Goal: Task Accomplishment & Management: Manage account settings

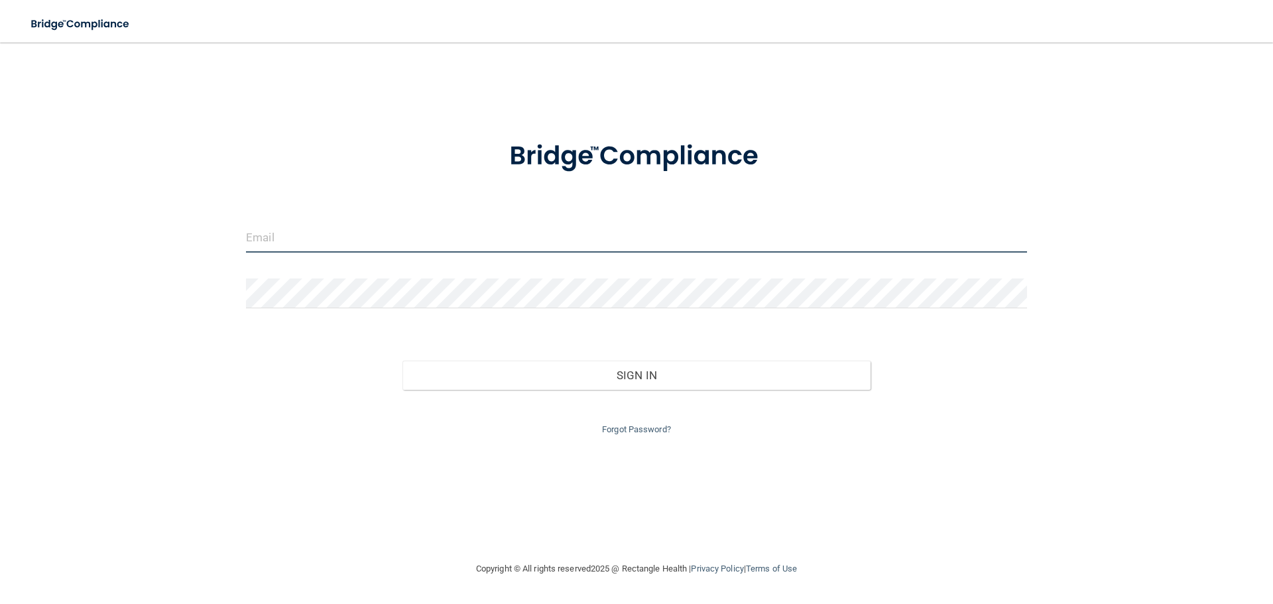
click at [393, 236] on input "email" at bounding box center [636, 238] width 781 height 30
type input "[EMAIL_ADDRESS][DOMAIN_NAME]"
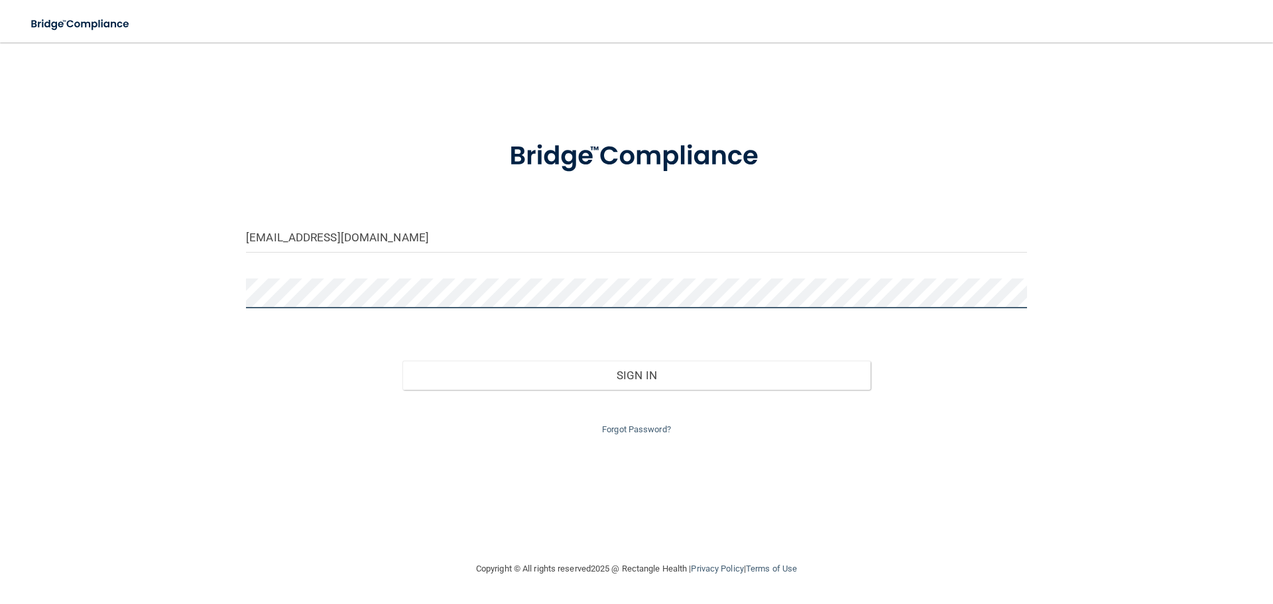
click at [403, 361] on button "Sign In" at bounding box center [637, 375] width 469 height 29
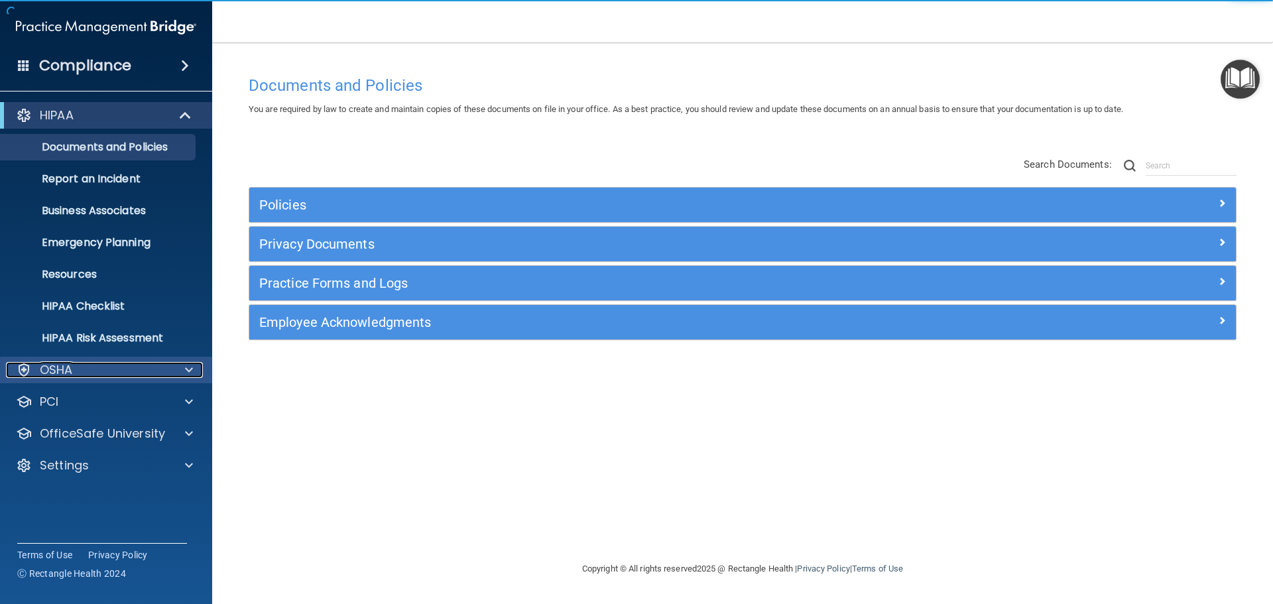
click at [92, 365] on div "OSHA" at bounding box center [88, 370] width 164 height 16
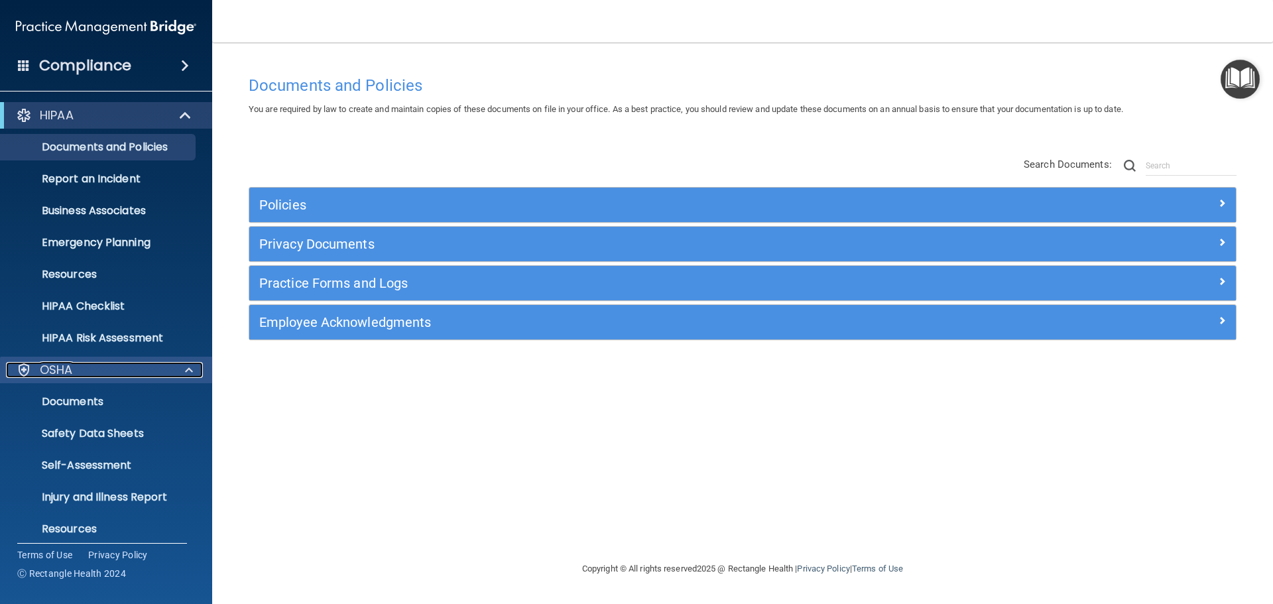
click at [92, 365] on div "OSHA" at bounding box center [88, 370] width 164 height 16
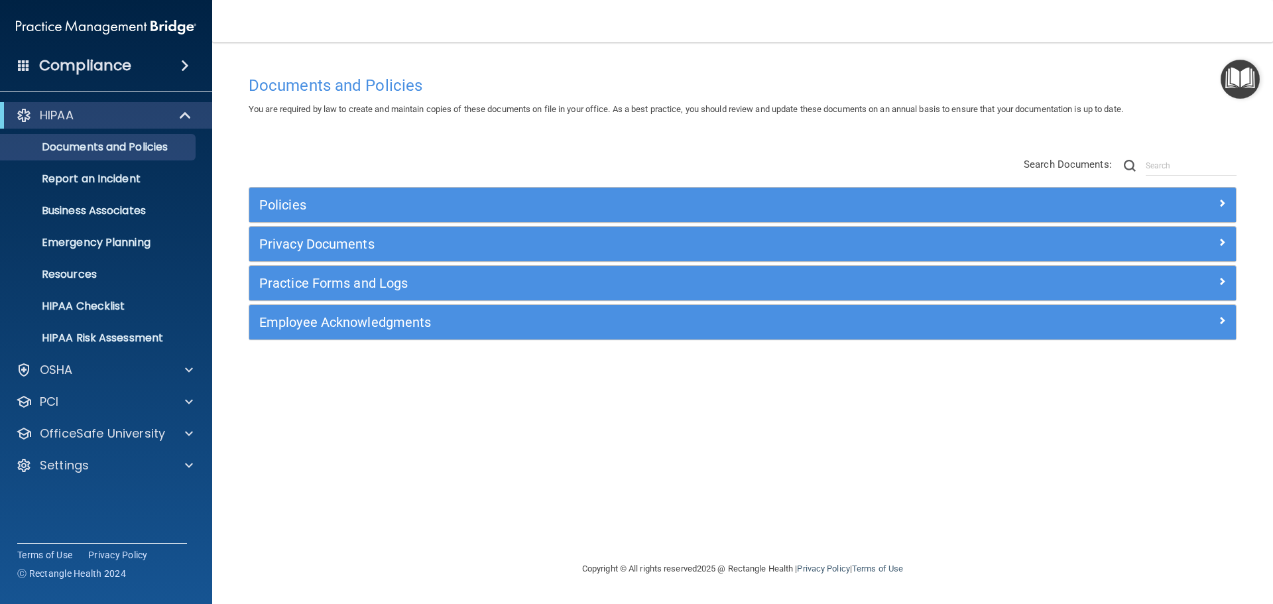
click at [171, 56] on div "Compliance" at bounding box center [106, 65] width 212 height 29
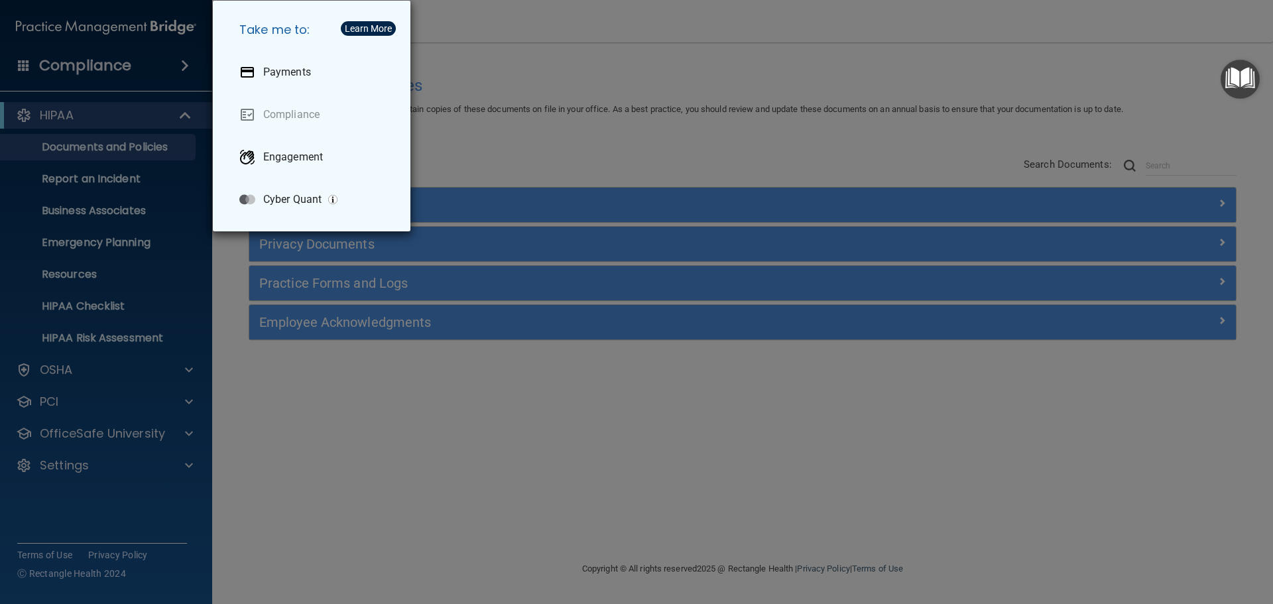
click at [26, 67] on div "Take me to: Payments Compliance Engagement Cyber Quant" at bounding box center [636, 302] width 1273 height 604
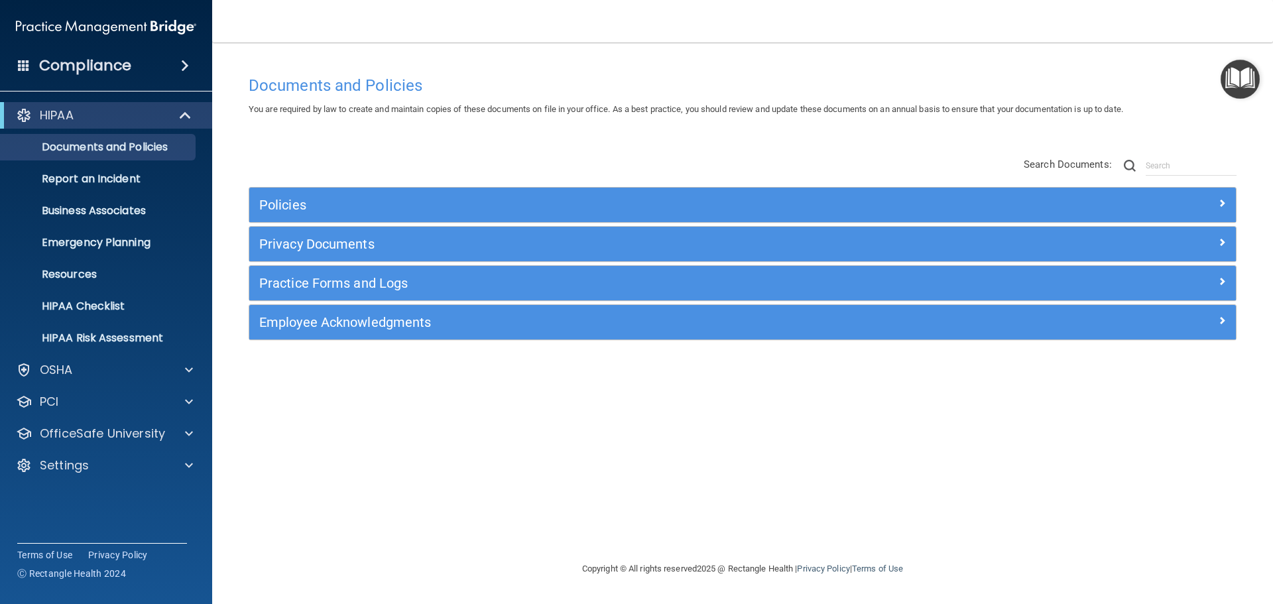
click at [17, 68] on div "Compliance" at bounding box center [106, 65] width 212 height 29
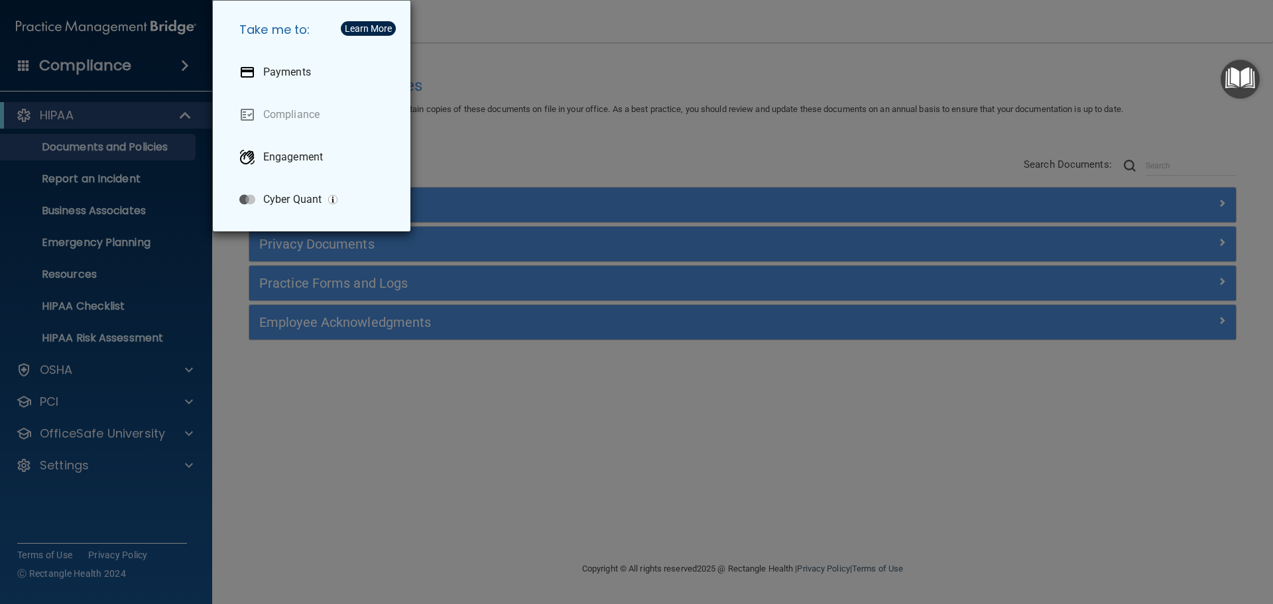
click at [19, 71] on div "Take me to: Payments Compliance Engagement Cyber Quant" at bounding box center [636, 302] width 1273 height 604
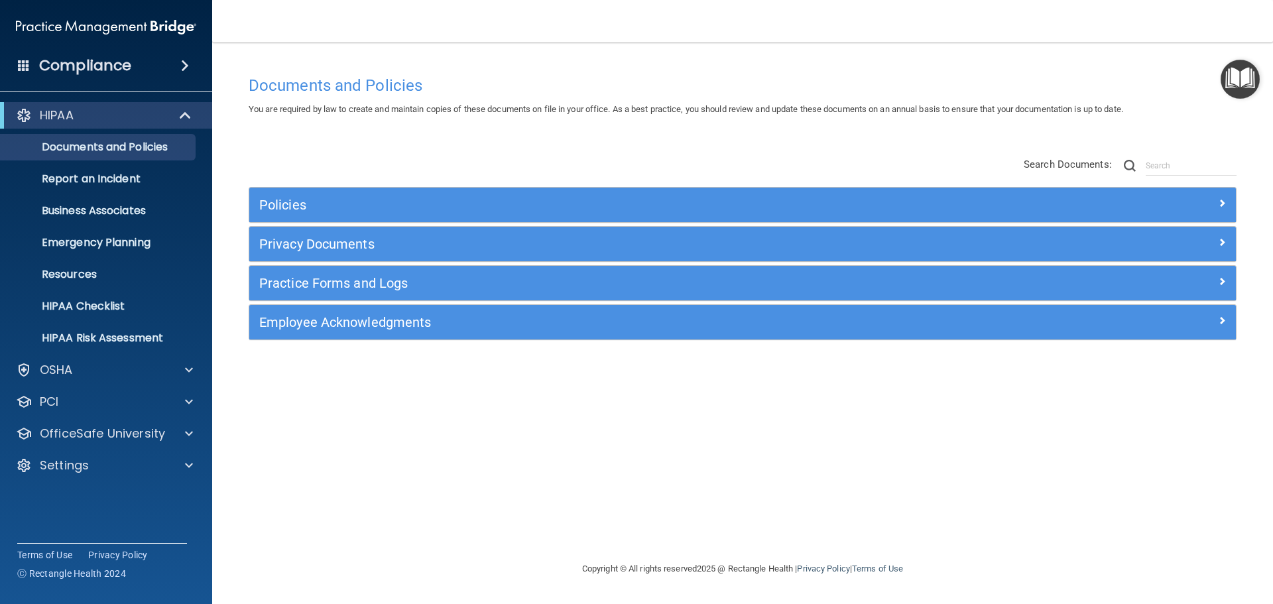
click at [151, 23] on img at bounding box center [106, 27] width 180 height 27
click at [180, 398] on div at bounding box center [186, 402] width 33 height 16
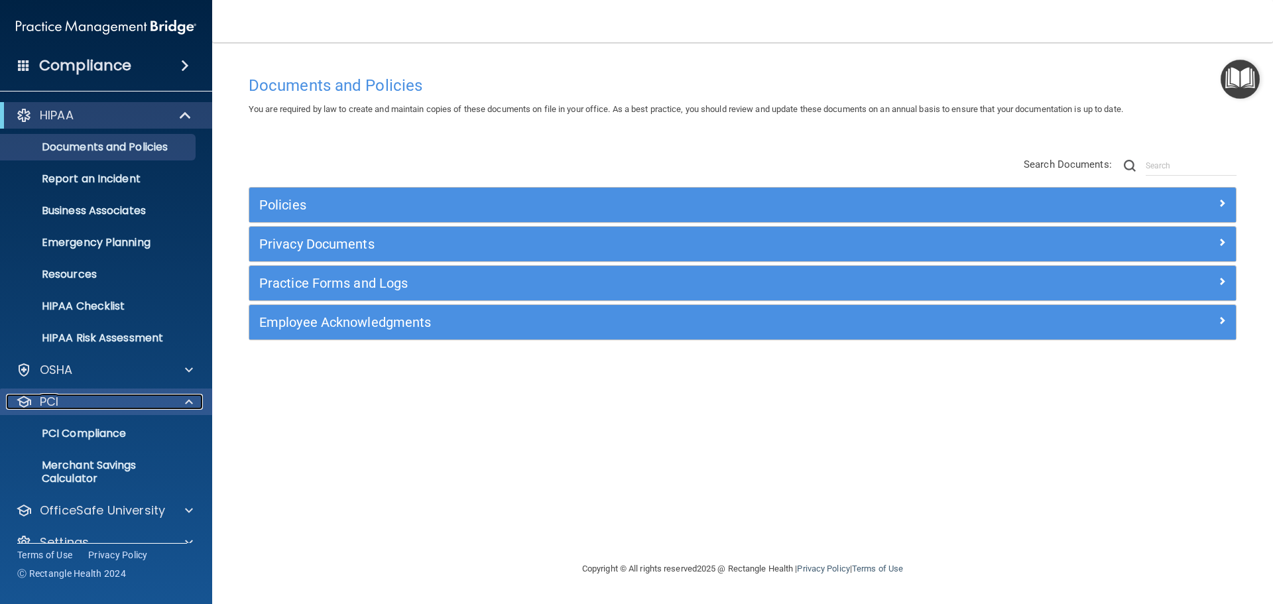
click at [180, 398] on div at bounding box center [186, 402] width 33 height 16
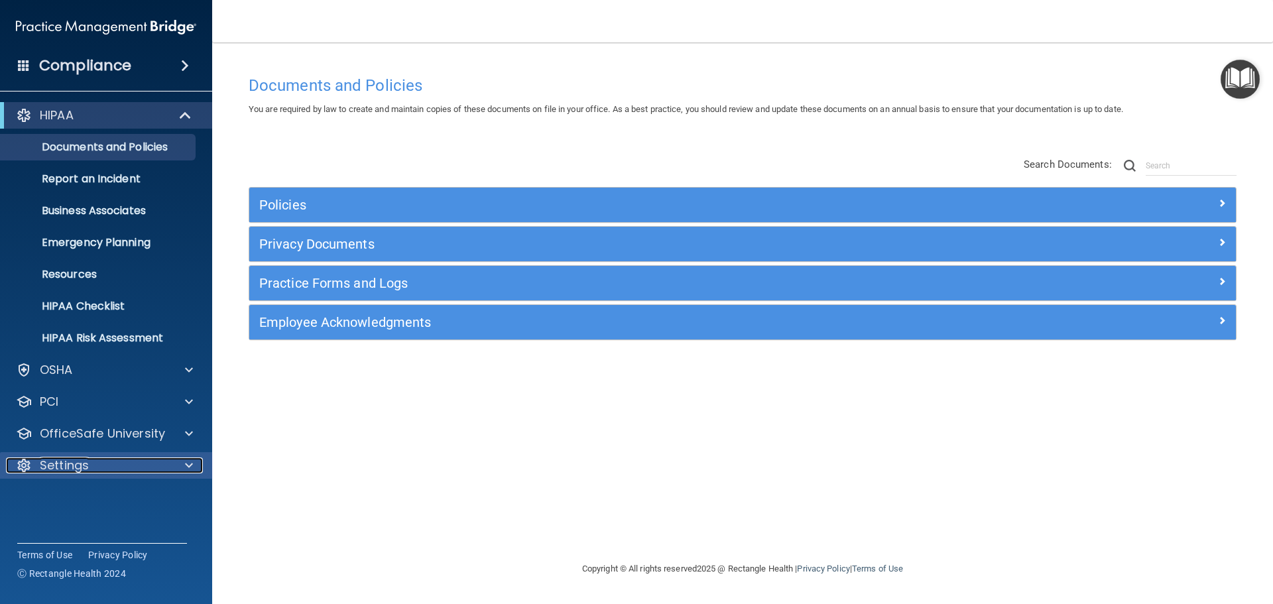
click at [183, 464] on div at bounding box center [186, 466] width 33 height 16
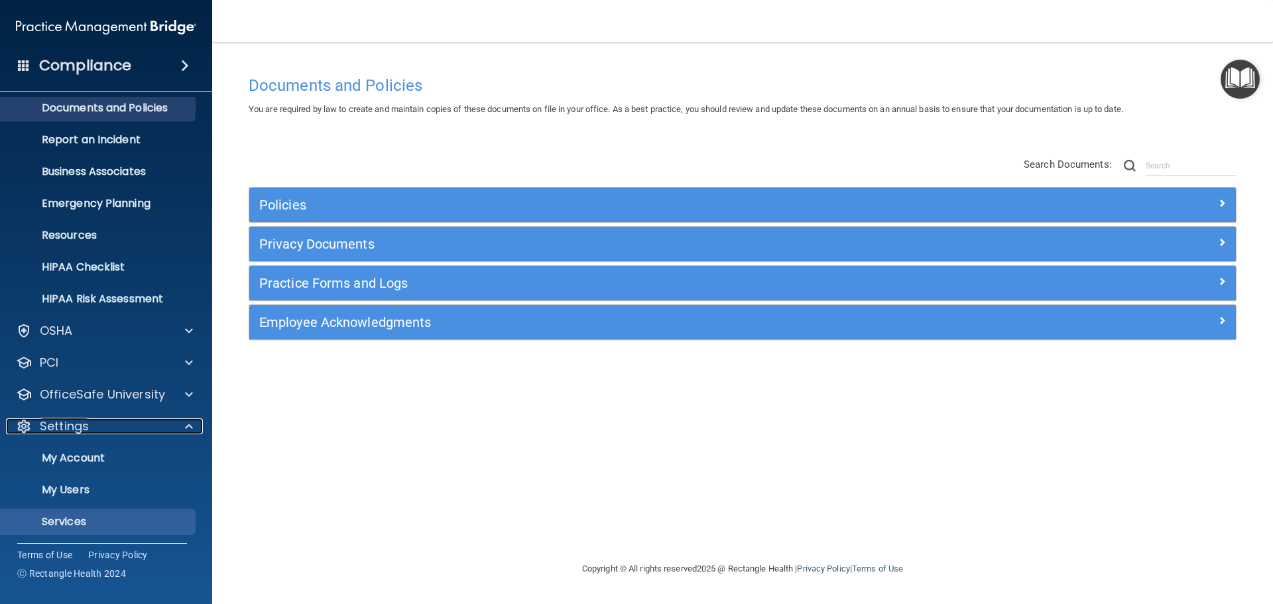
scroll to position [74, 0]
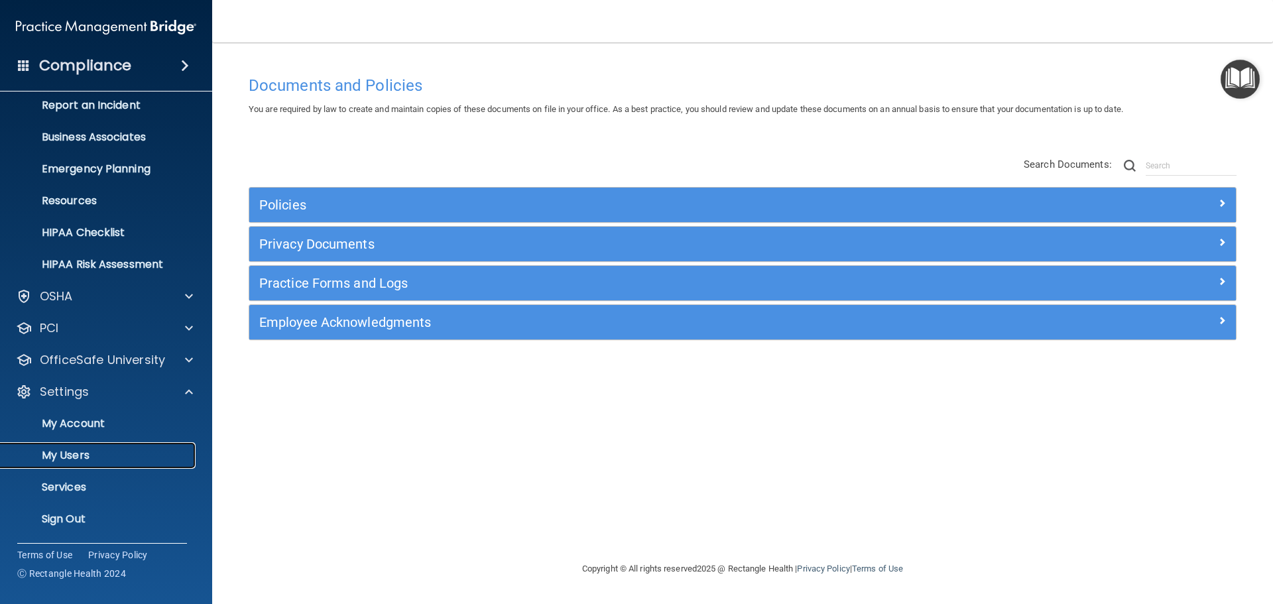
click at [114, 458] on p "My Users" at bounding box center [99, 455] width 181 height 13
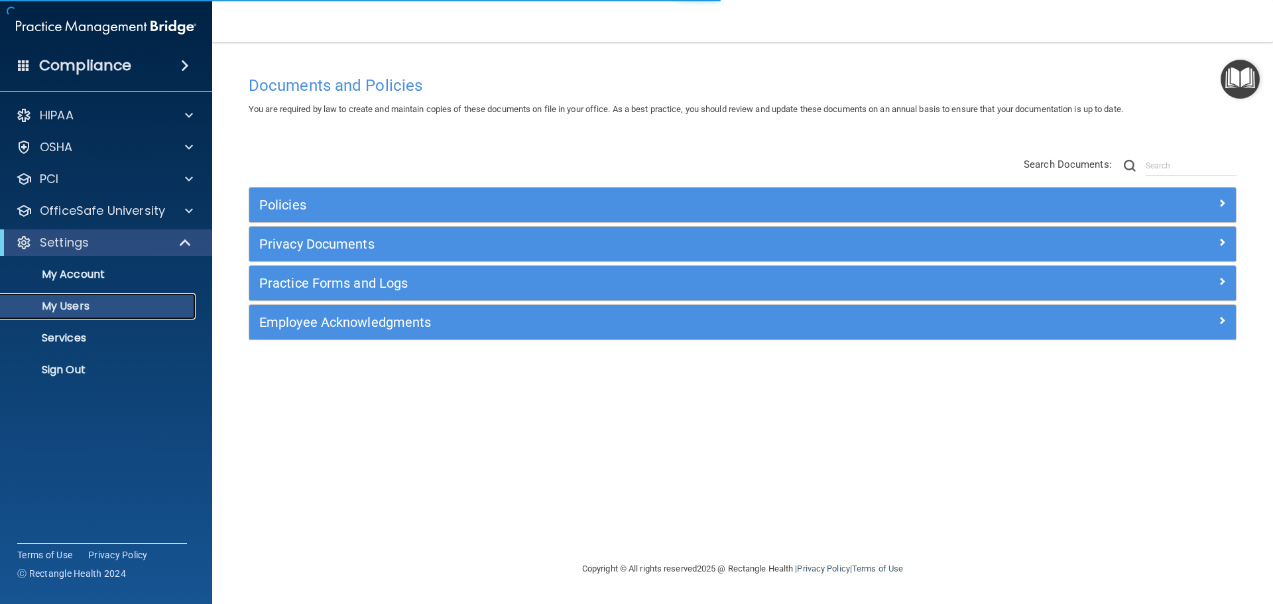
select select "20"
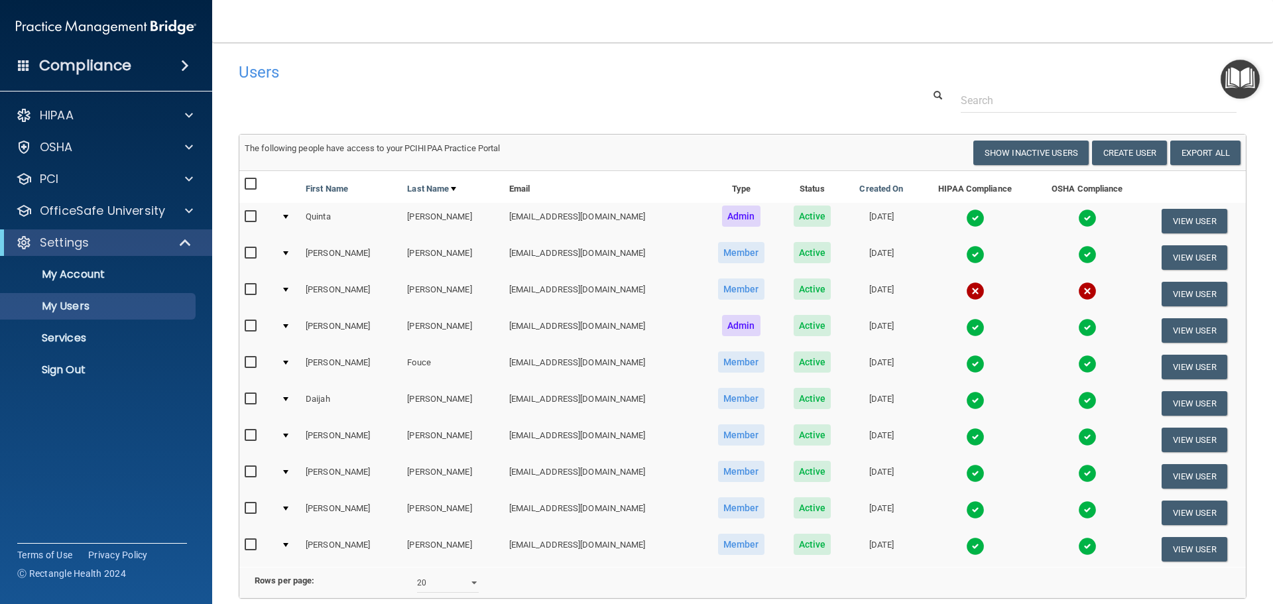
click at [249, 432] on input "checkbox" at bounding box center [252, 435] width 15 height 11
checkbox input "true"
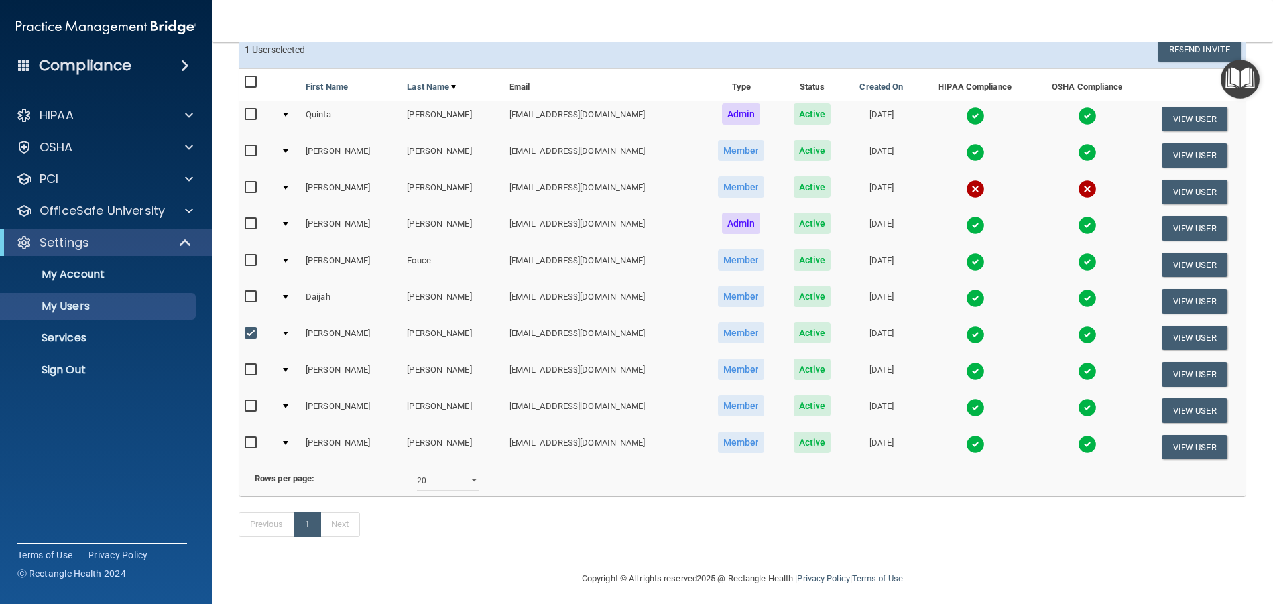
scroll to position [130, 0]
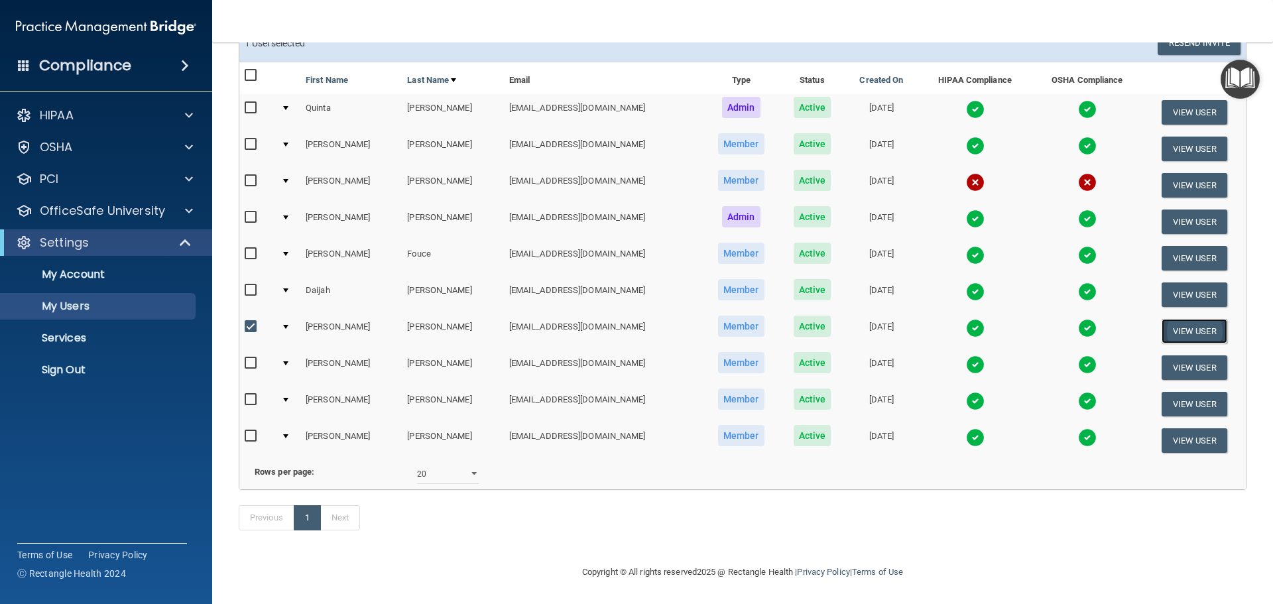
click at [1176, 319] on button "View User" at bounding box center [1195, 331] width 66 height 25
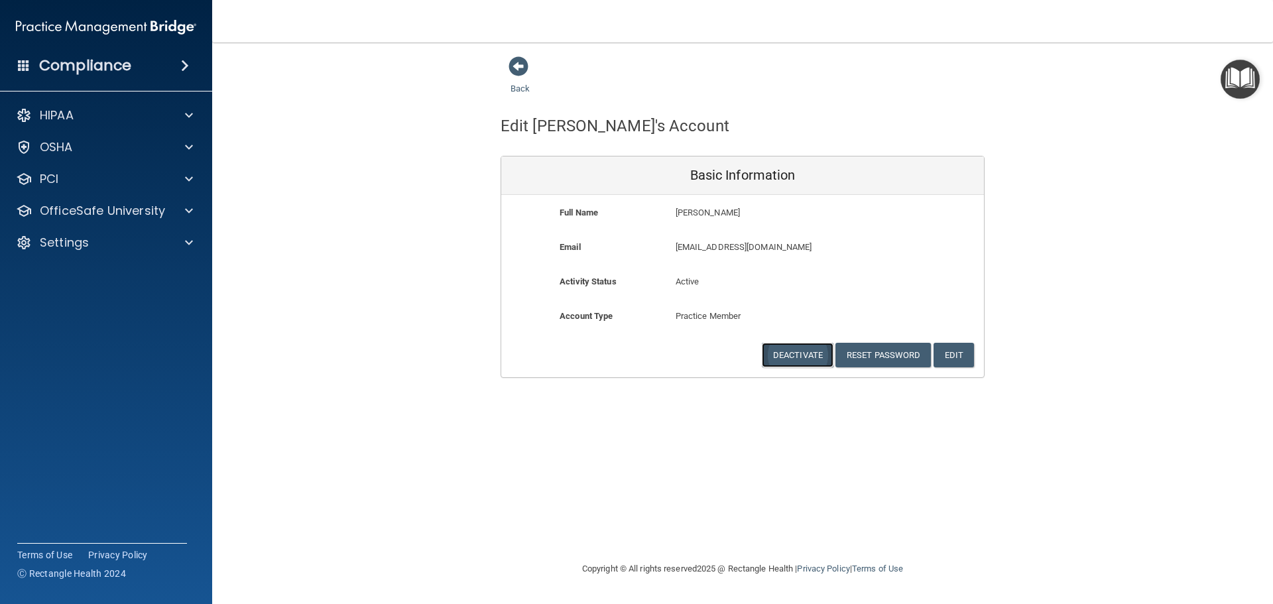
click at [806, 355] on button "Deactivate" at bounding box center [798, 355] width 72 height 25
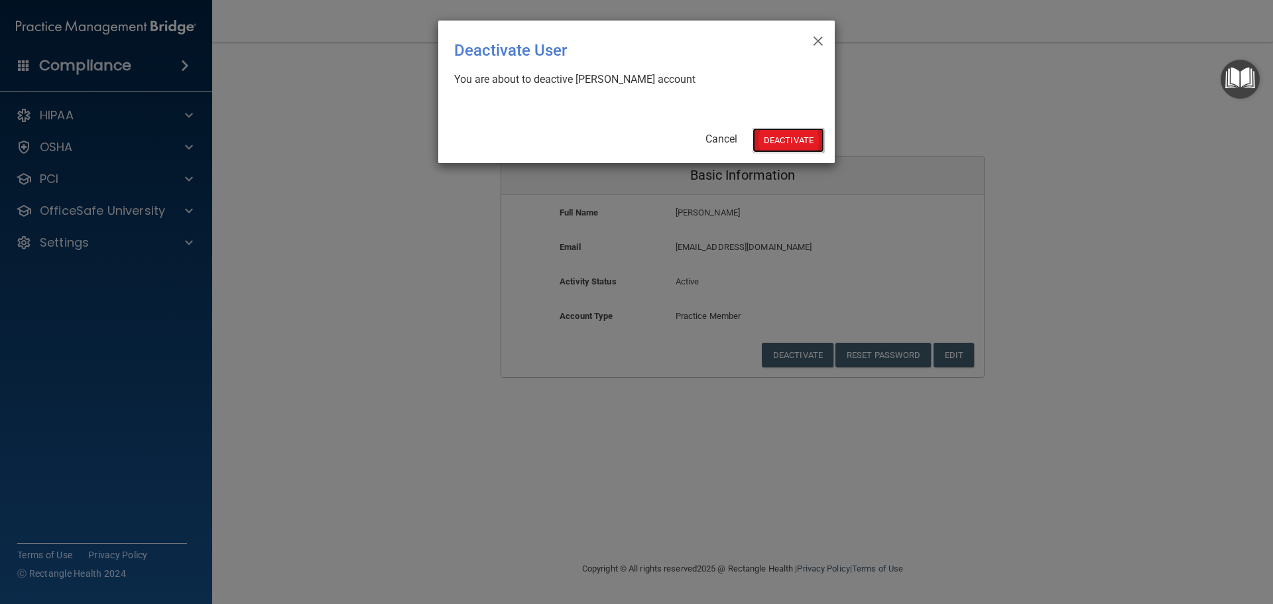
click at [781, 141] on button "Deactivate" at bounding box center [789, 140] width 72 height 25
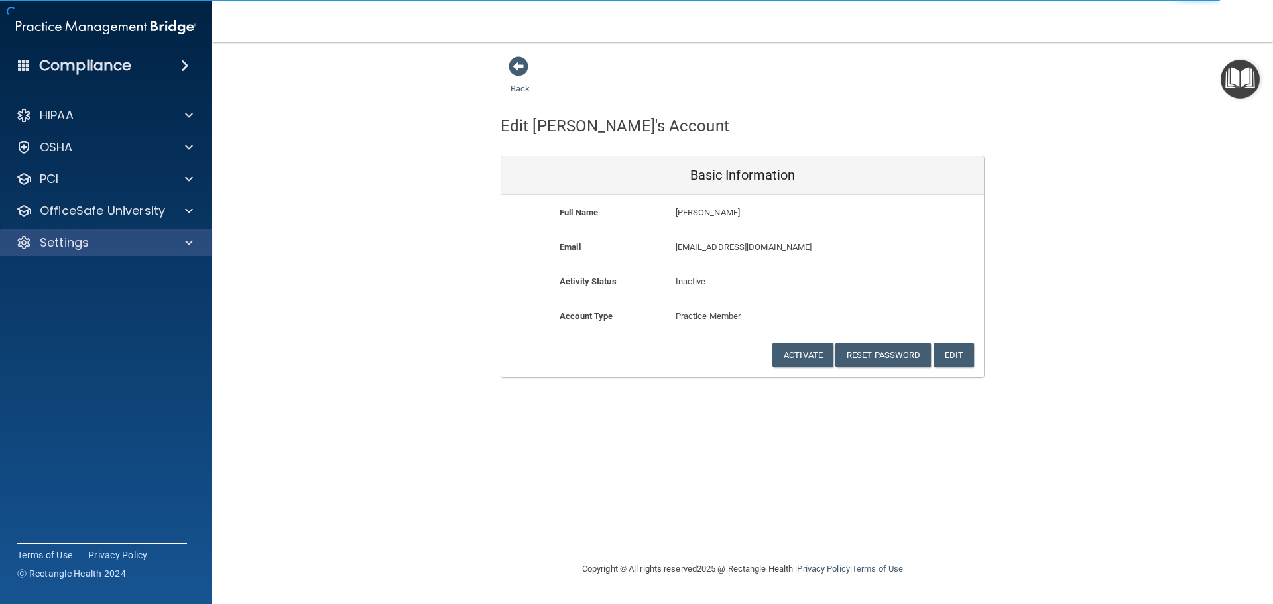
click at [102, 233] on div "Settings" at bounding box center [106, 242] width 213 height 27
click at [162, 248] on div "Settings" at bounding box center [88, 243] width 164 height 16
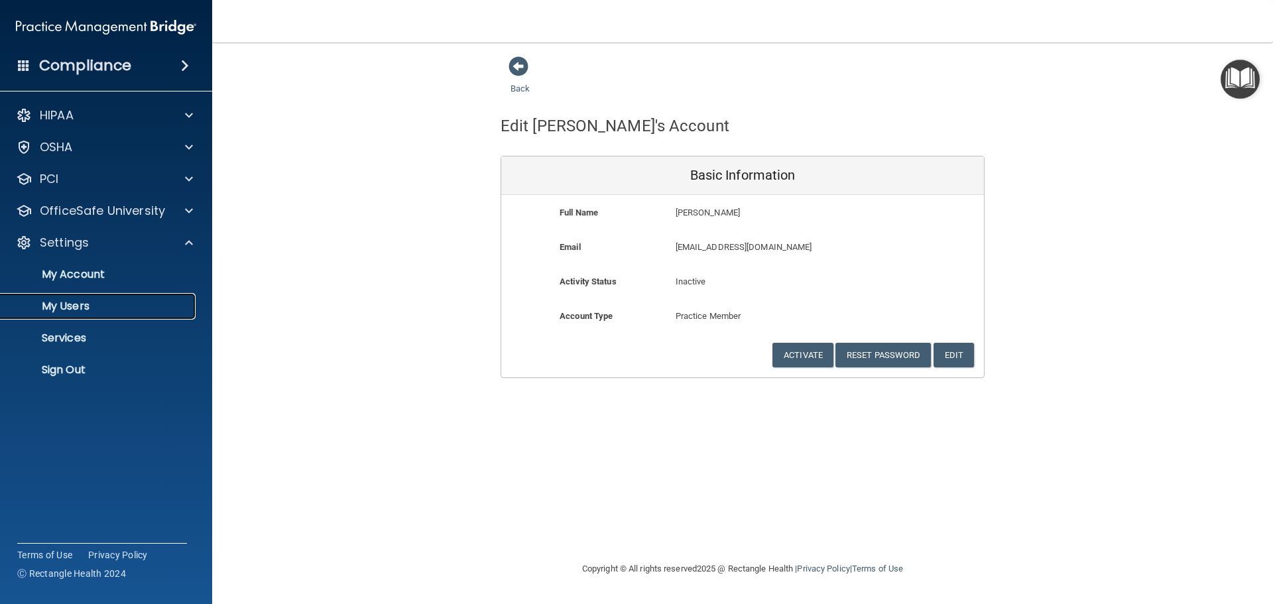
click at [117, 310] on p "My Users" at bounding box center [99, 306] width 181 height 13
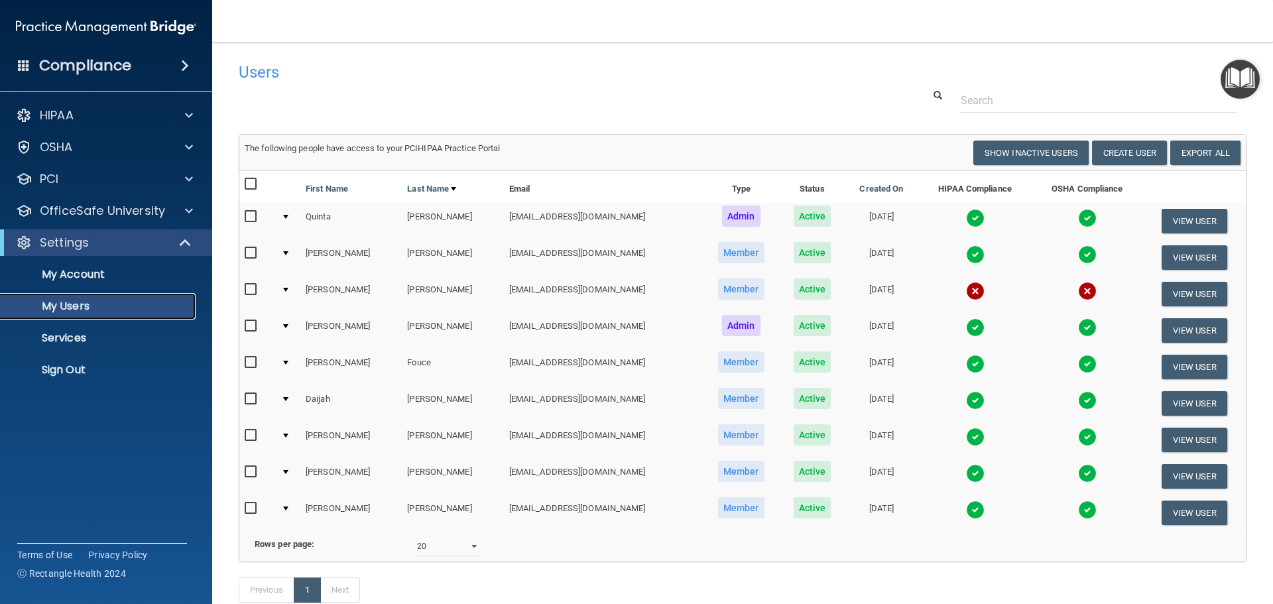
scroll to position [66, 0]
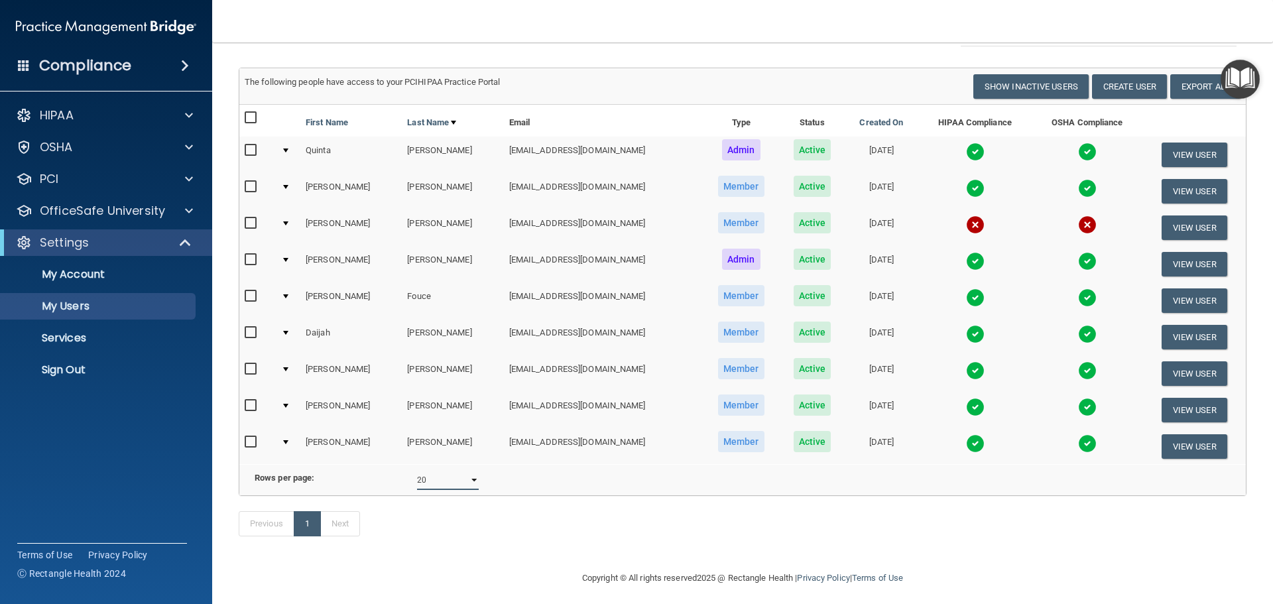
click at [456, 490] on select "10 20 30 40 all" at bounding box center [448, 480] width 62 height 20
select select "30"
click at [417, 480] on select "10 20 30 40 all" at bounding box center [448, 480] width 62 height 20
select select "30"
